Goal: Task Accomplishment & Management: Manage account settings

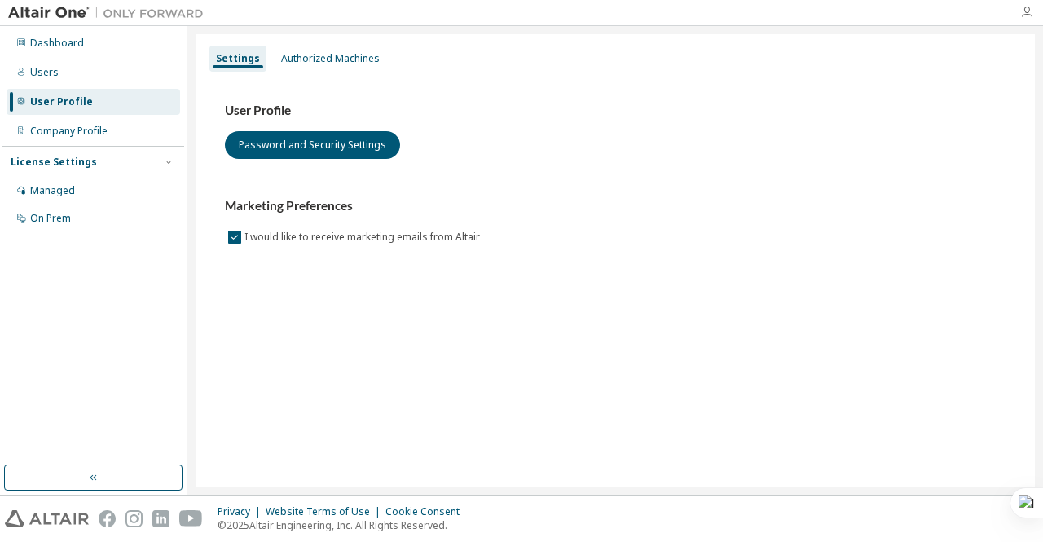
click at [1029, 12] on icon "button" at bounding box center [1026, 12] width 13 height 13
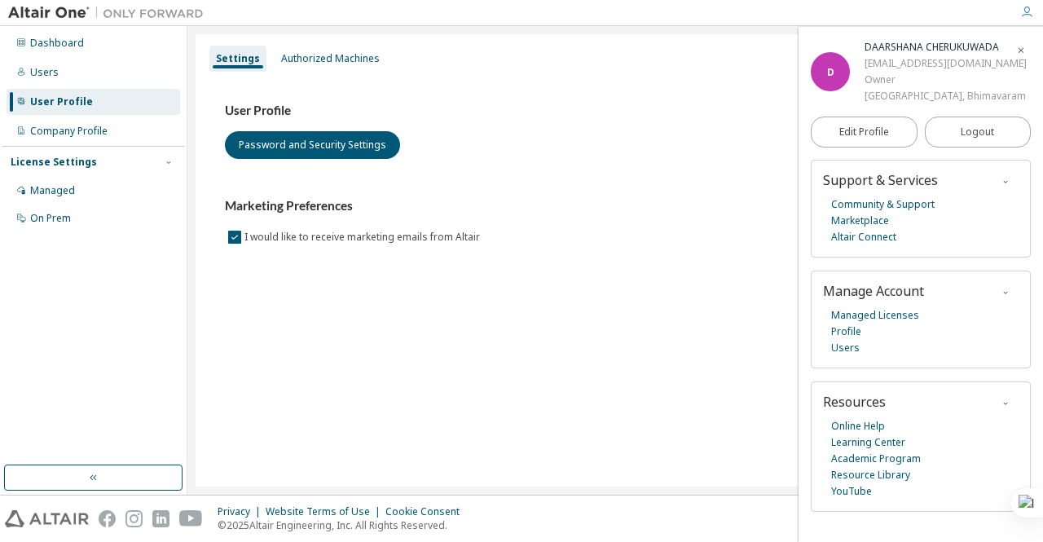
click at [603, 326] on div "Settings Authorized Machines User Profile Password and Security Settings Market…" at bounding box center [615, 260] width 839 height 452
click at [533, 229] on div "Marketing Preferences I would like to receive marketing emails from Altair" at bounding box center [615, 222] width 781 height 48
click at [1013, 55] on span "button" at bounding box center [1021, 50] width 16 height 26
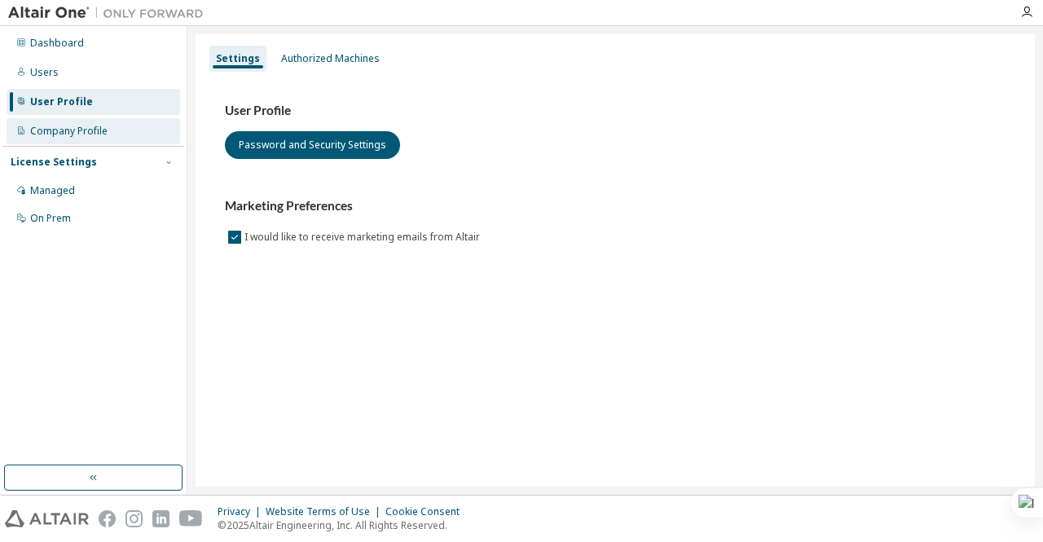
click at [118, 134] on div "Company Profile" at bounding box center [94, 131] width 174 height 26
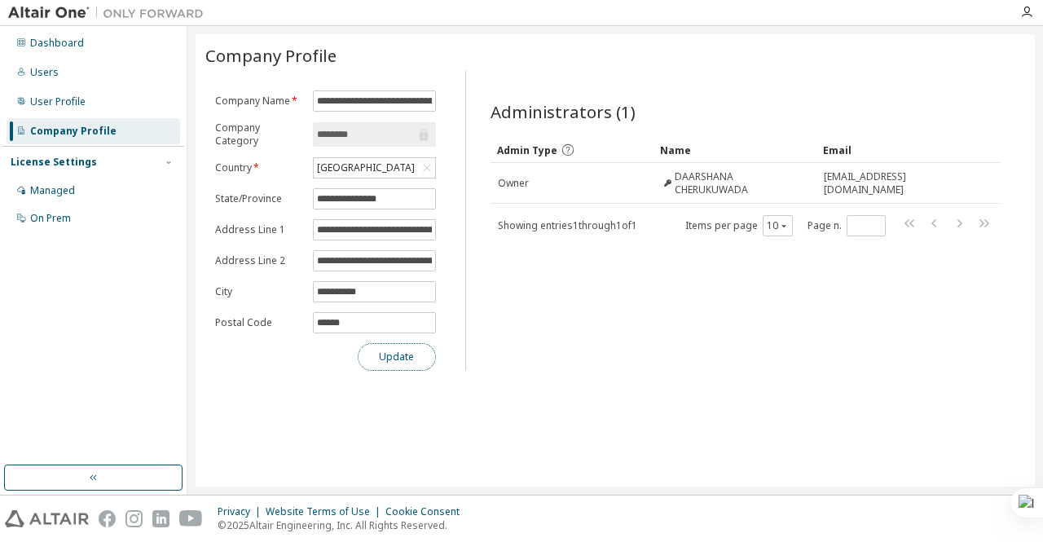
click at [404, 346] on button "Update" at bounding box center [397, 357] width 78 height 28
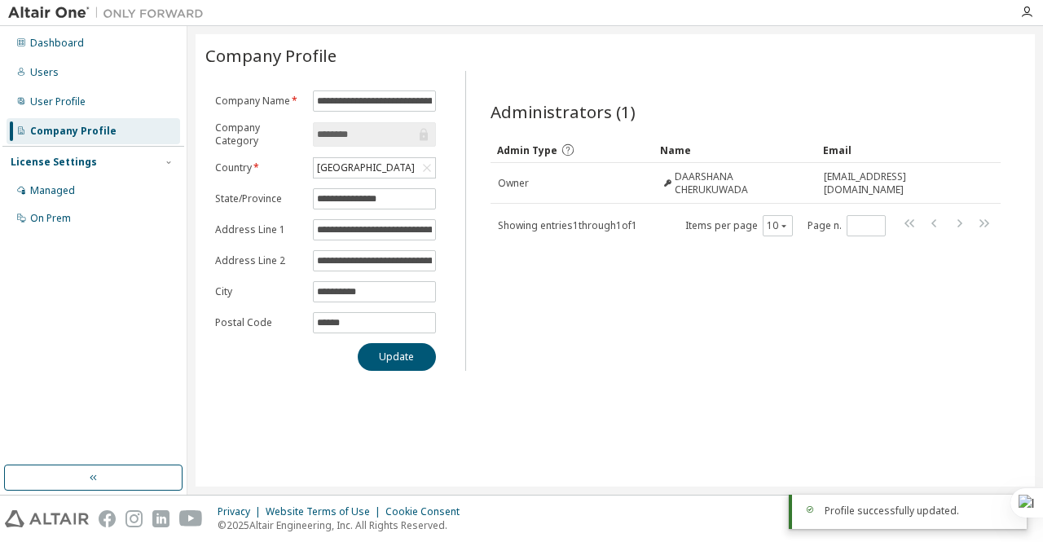
click at [57, 86] on div "Dashboard Users User Profile Company Profile License Settings Managed On Prem" at bounding box center [93, 131] width 182 height 205
click at [68, 104] on div "User Profile" at bounding box center [57, 101] width 55 height 13
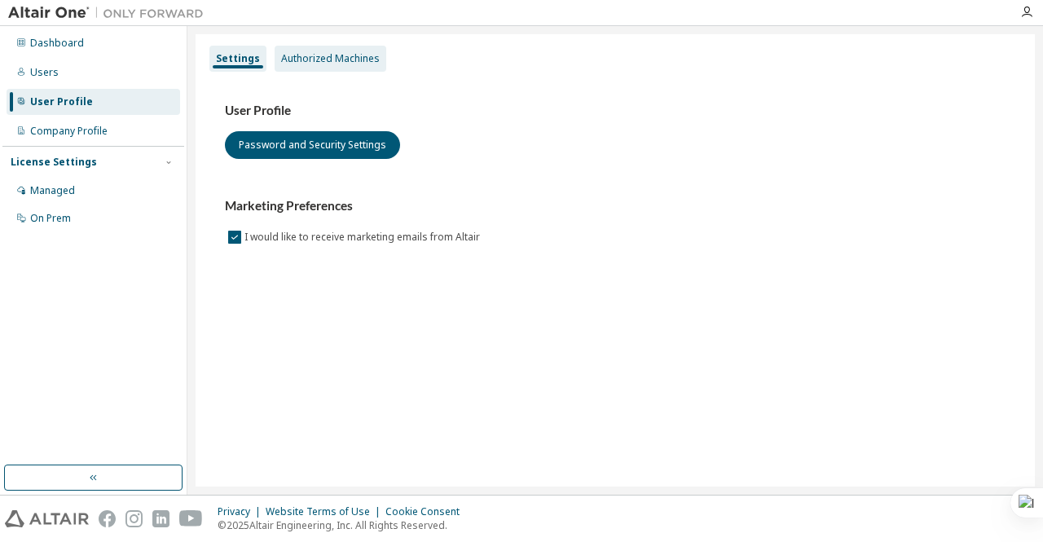
click at [321, 69] on div "Authorized Machines" at bounding box center [331, 59] width 112 height 26
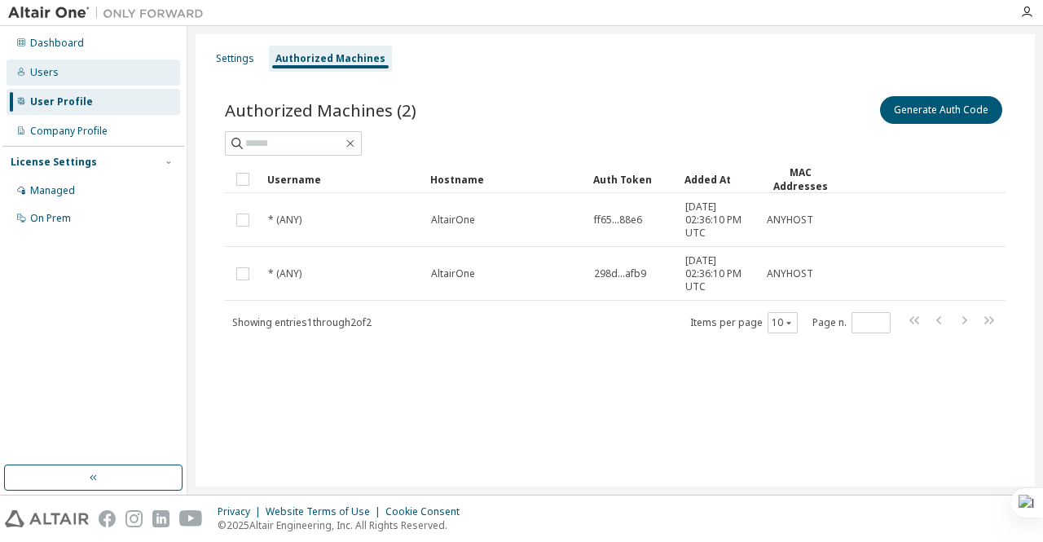
click at [77, 62] on div "Users" at bounding box center [94, 72] width 174 height 26
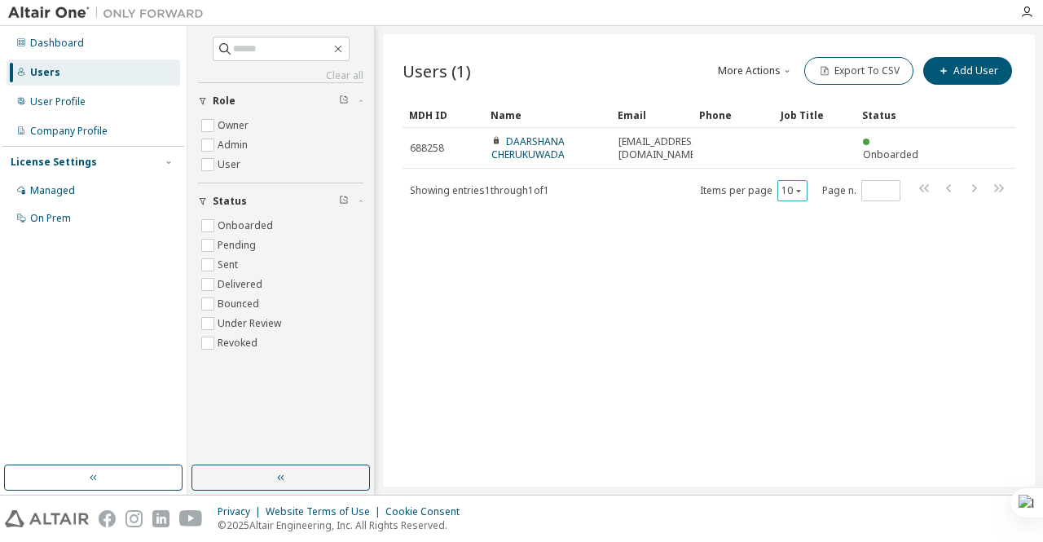
click at [791, 192] on button "10" at bounding box center [793, 190] width 22 height 13
click at [789, 280] on div "100" at bounding box center [843, 290] width 130 height 20
click at [116, 51] on div "Dashboard" at bounding box center [94, 43] width 174 height 26
click at [292, 41] on input "text" at bounding box center [282, 49] width 98 height 16
click at [75, 104] on div "User Profile" at bounding box center [57, 101] width 55 height 13
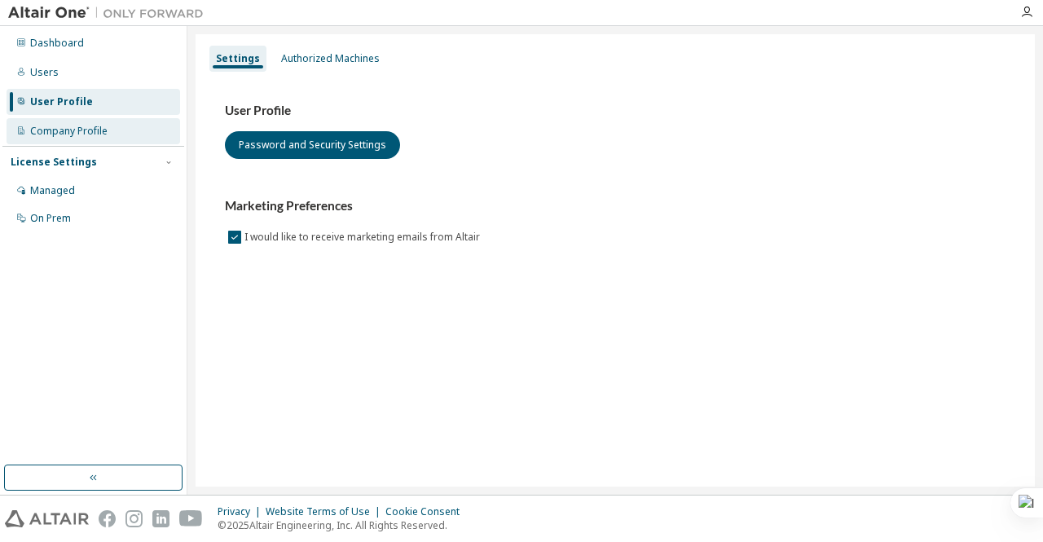
click at [65, 130] on div "Company Profile" at bounding box center [68, 131] width 77 height 13
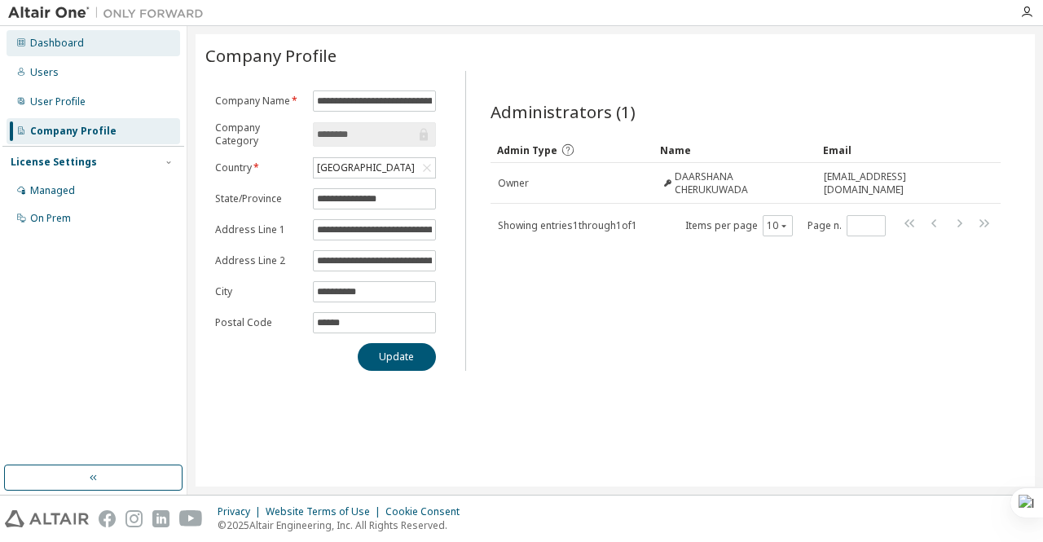
click at [33, 45] on div "Dashboard" at bounding box center [57, 43] width 54 height 13
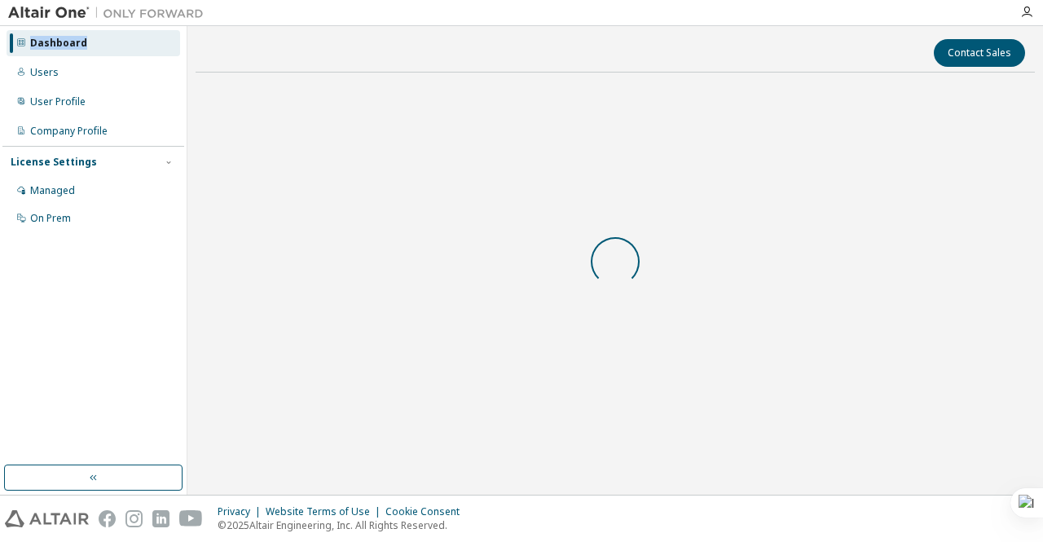
click at [33, 45] on div "Dashboard" at bounding box center [58, 43] width 57 height 13
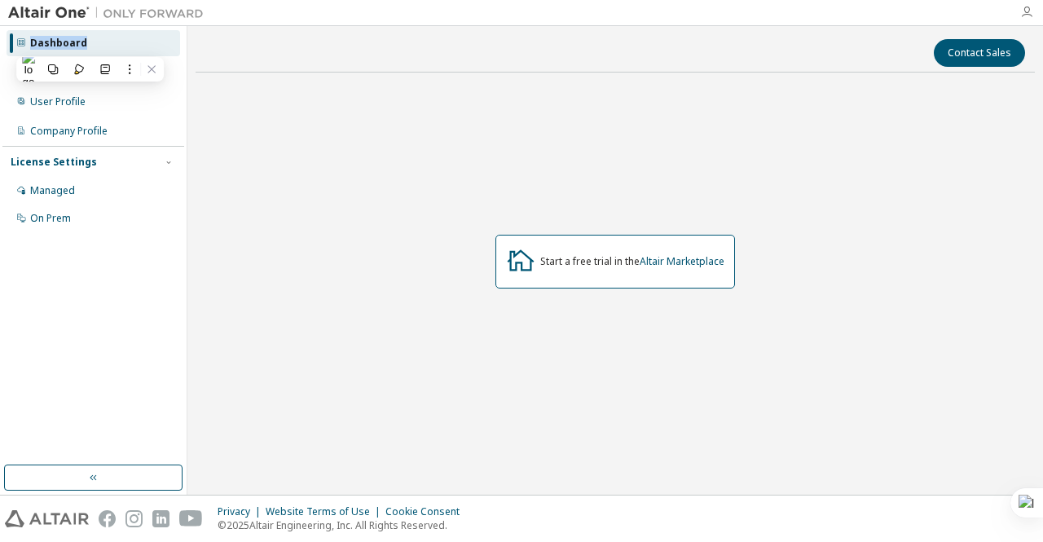
click at [1032, 15] on icon "button" at bounding box center [1026, 12] width 13 height 13
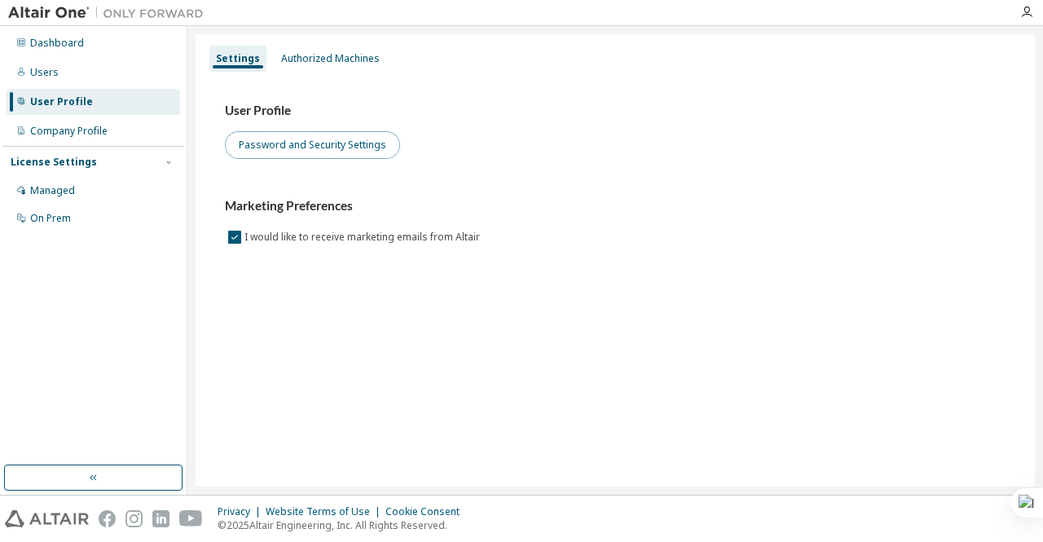
click at [291, 138] on button "Password and Security Settings" at bounding box center [312, 145] width 175 height 28
